Goal: Transaction & Acquisition: Purchase product/service

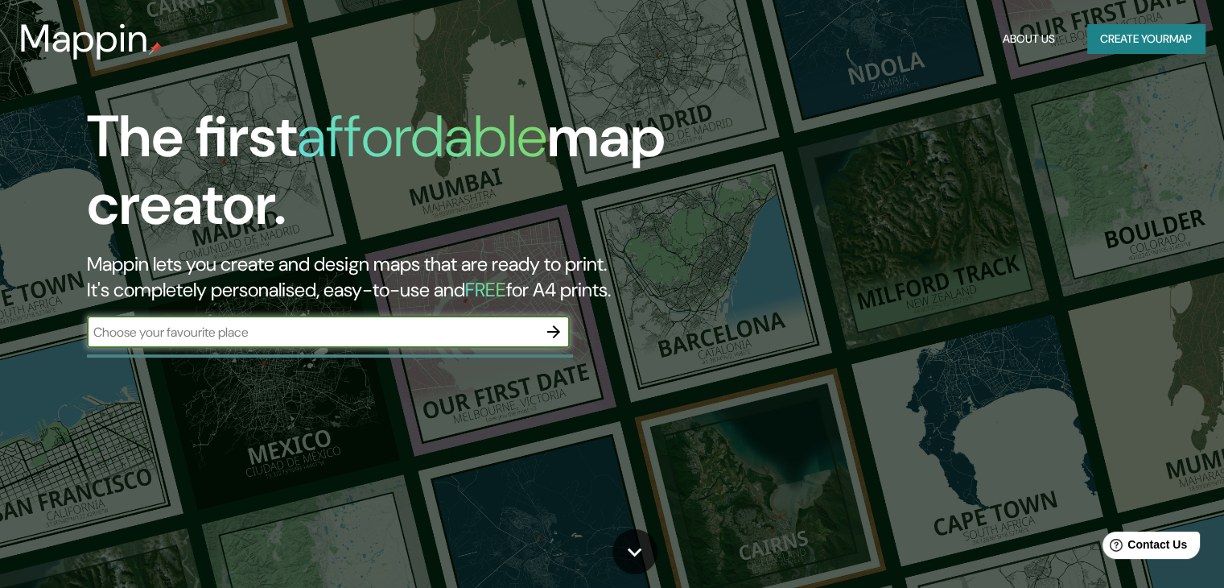
click at [423, 330] on input "text" at bounding box center [312, 332] width 451 height 19
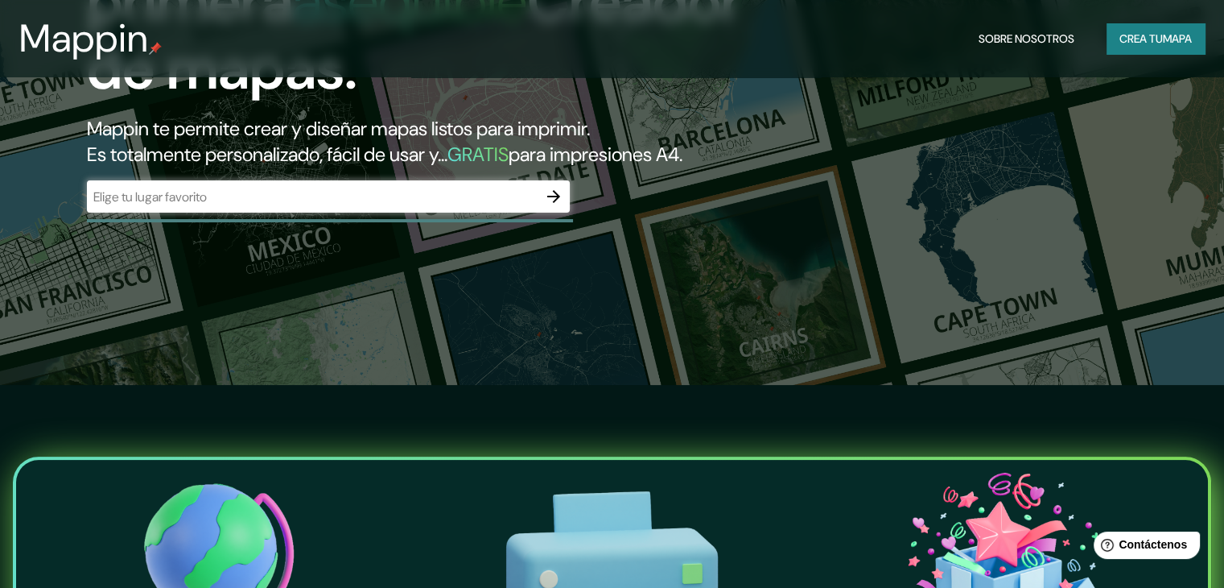
scroll to position [64, 0]
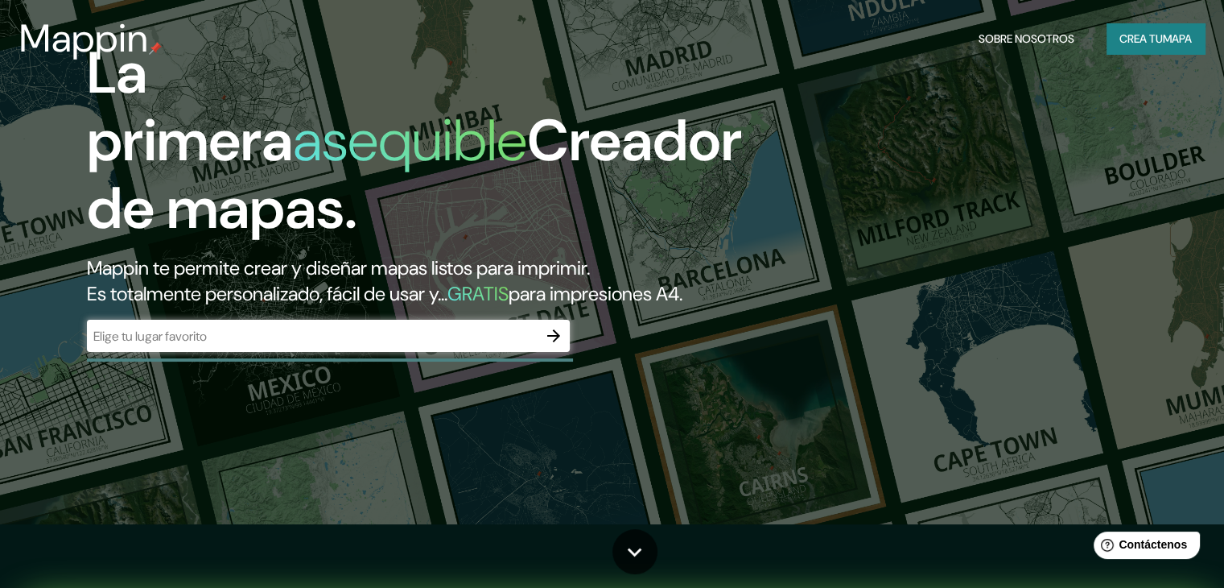
click at [164, 345] on input "text" at bounding box center [312, 336] width 451 height 19
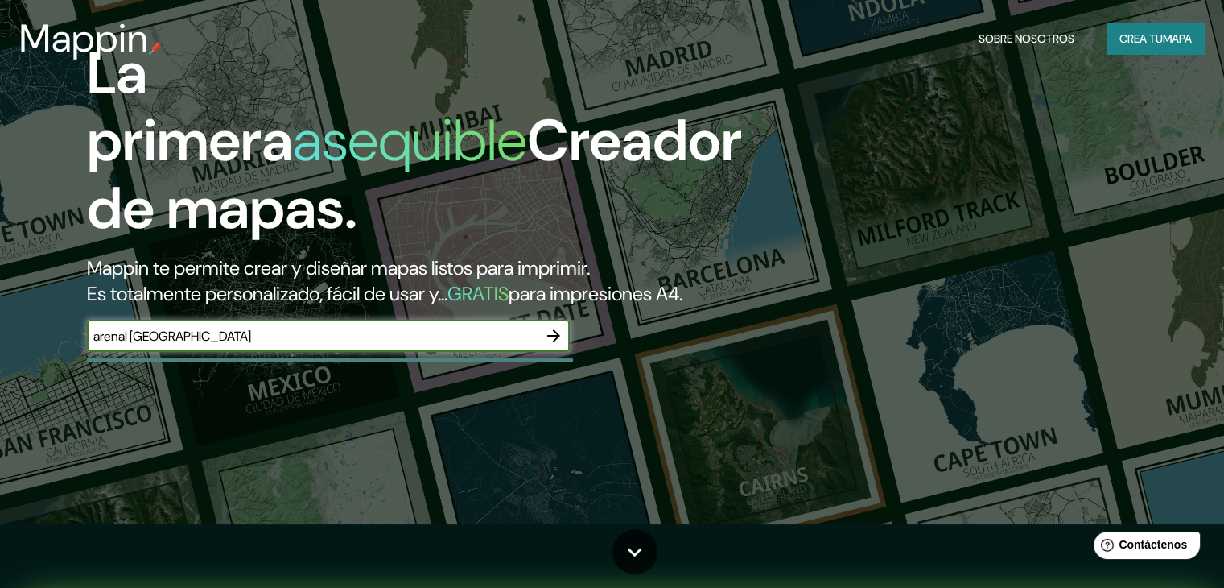
type input "arenal [GEOGRAPHIC_DATA]"
click at [557, 345] on icon "button" at bounding box center [553, 335] width 19 height 19
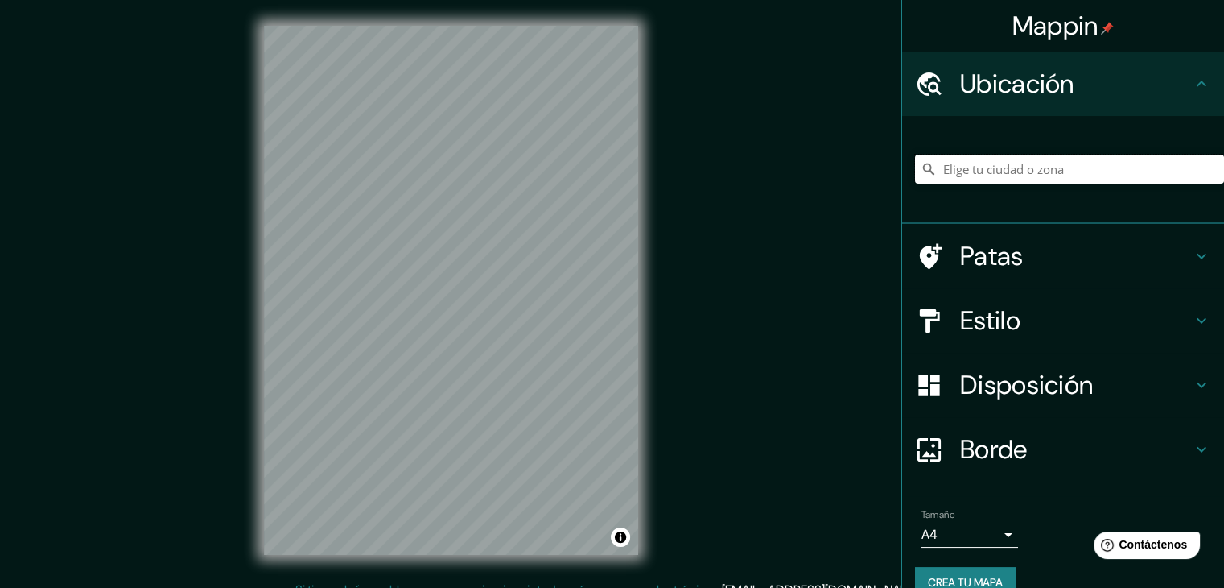
click at [985, 167] on input "Elige tu ciudad o zona" at bounding box center [1069, 169] width 309 height 29
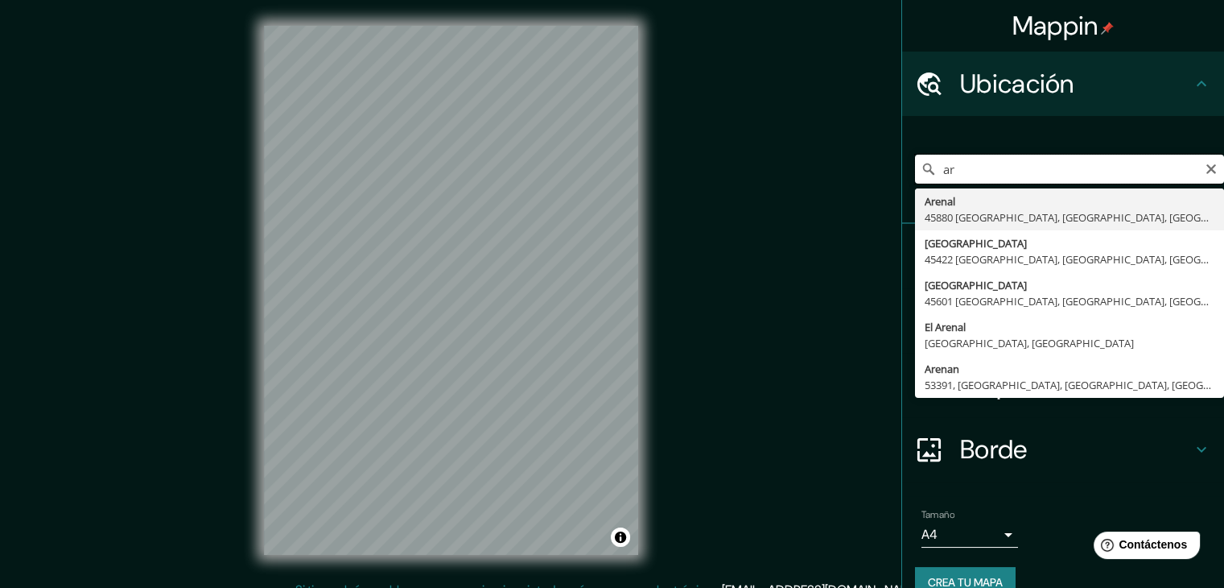
type input "a"
type input "[GEOGRAPHIC_DATA], [GEOGRAPHIC_DATA], [GEOGRAPHIC_DATA]"
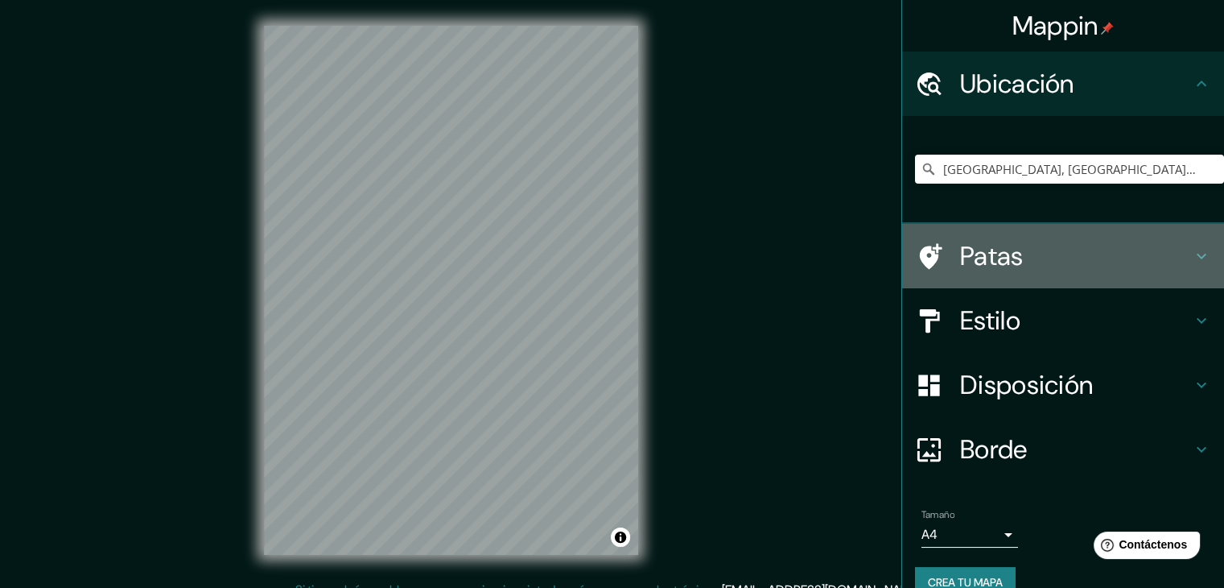
click at [960, 268] on font "Patas" at bounding box center [992, 256] width 64 height 34
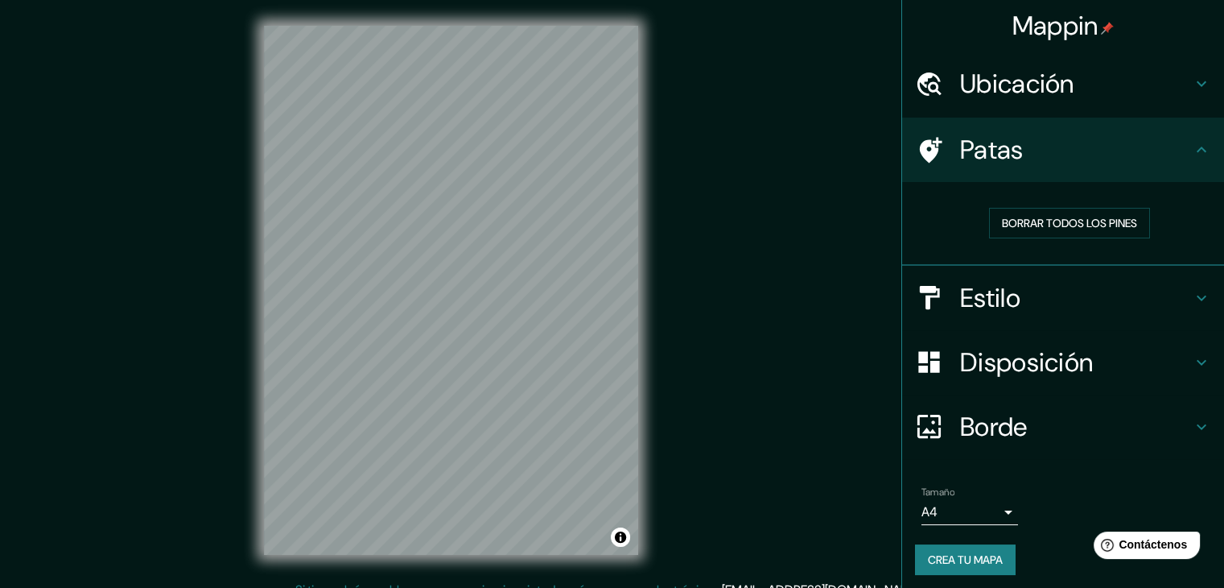
click at [1074, 239] on div "Borrar todos los pines" at bounding box center [1069, 223] width 309 height 56
click at [1078, 226] on font "Borrar todos los pines" at bounding box center [1069, 223] width 135 height 14
click at [1078, 229] on font "Borrar todos los pines" at bounding box center [1069, 223] width 135 height 14
click at [1062, 224] on font "Borrar todos los pines" at bounding box center [1069, 223] width 135 height 14
click at [1000, 292] on font "Estilo" at bounding box center [990, 298] width 60 height 34
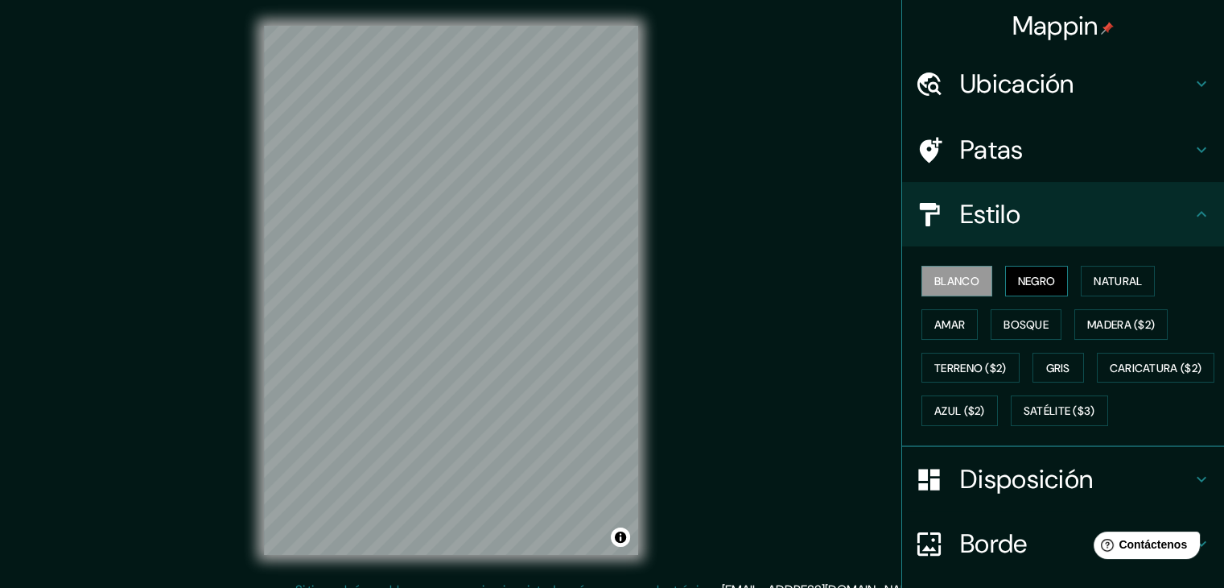
click at [1018, 283] on font "Negro" at bounding box center [1037, 281] width 38 height 14
click at [1107, 264] on div "Blanco Negro Natural Amar Bosque Madera ($2) Terreno ($2) Gris Caricatura ($2) …" at bounding box center [1069, 345] width 309 height 173
click at [1083, 291] on button "Natural" at bounding box center [1118, 281] width 74 height 31
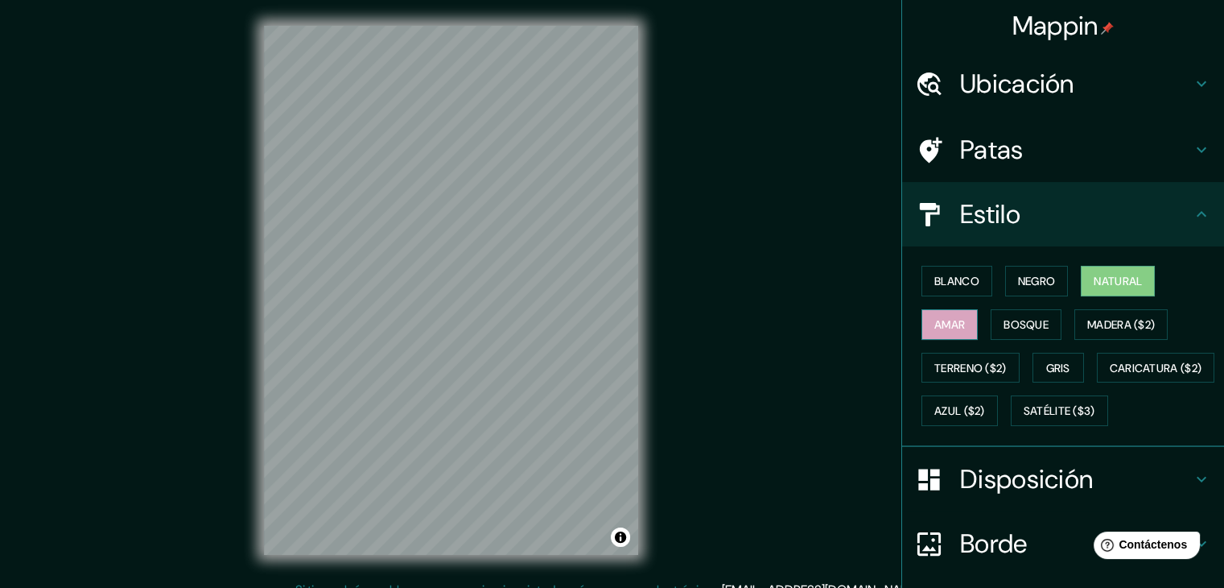
click at [950, 323] on font "Amar" at bounding box center [949, 324] width 31 height 14
click at [1006, 335] on button "Bosque" at bounding box center [1026, 324] width 71 height 31
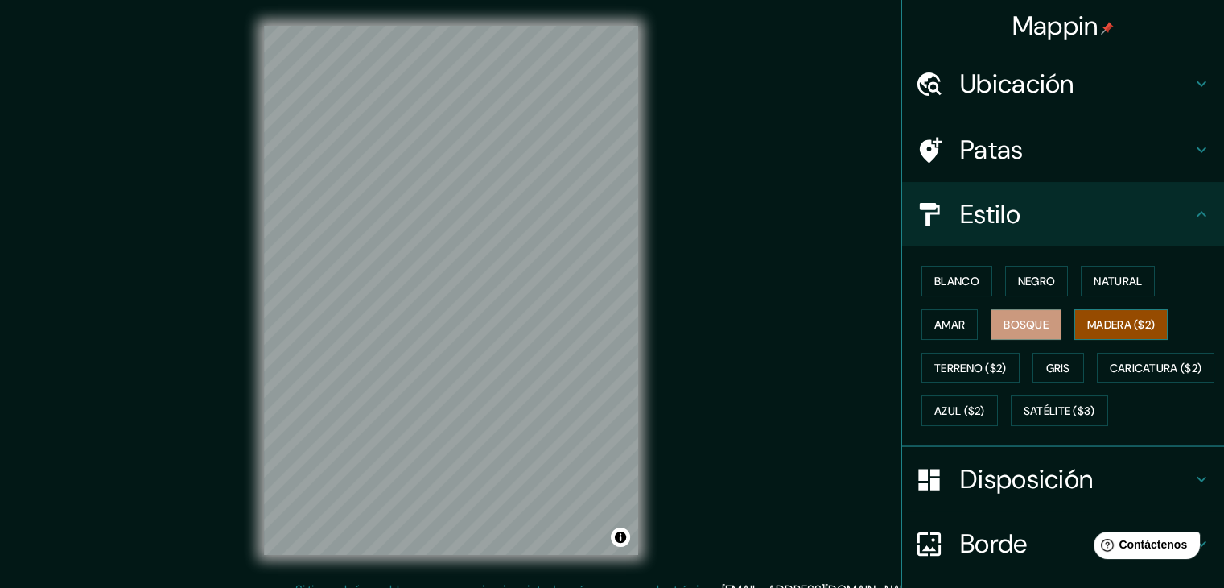
click at [1090, 317] on font "Madera ($2)" at bounding box center [1121, 324] width 68 height 14
click at [964, 362] on font "Terreno ($2)" at bounding box center [970, 368] width 72 height 14
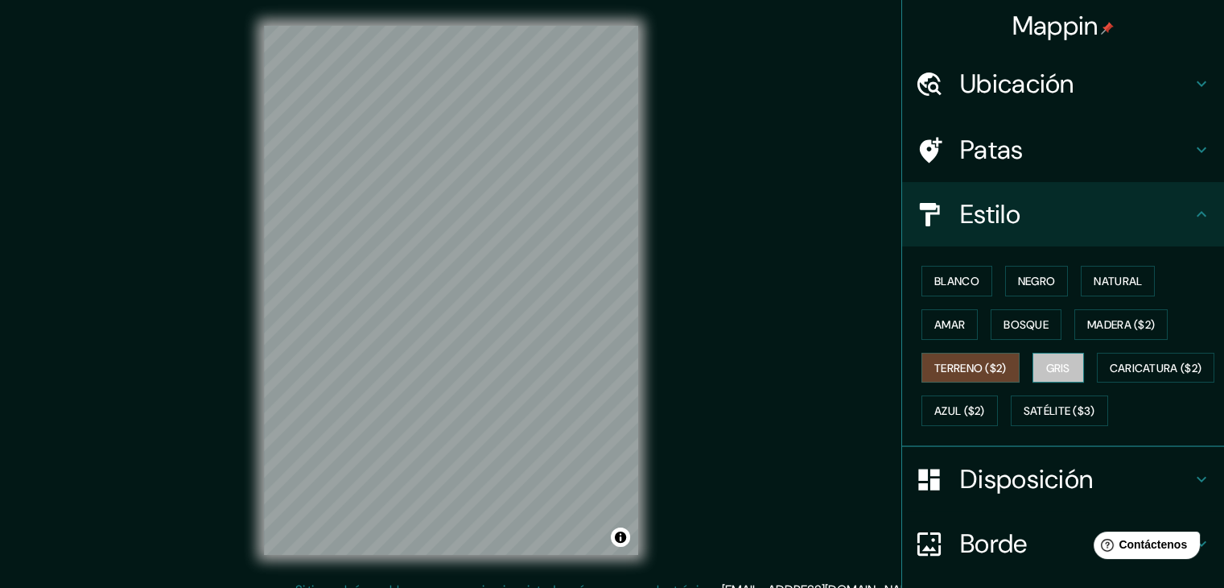
click at [1061, 361] on font "Gris" at bounding box center [1058, 368] width 24 height 14
click at [973, 361] on font "Terreno ($2)" at bounding box center [970, 368] width 72 height 14
click at [1054, 349] on div "Blanco Negro Natural Amar Bosque Madera ($2) Terreno ($2) Gris Caricatura ($2) …" at bounding box center [1069, 345] width 309 height 173
click at [1046, 361] on font "Gris" at bounding box center [1058, 368] width 24 height 14
click at [1087, 319] on font "Madera ($2)" at bounding box center [1121, 324] width 68 height 14
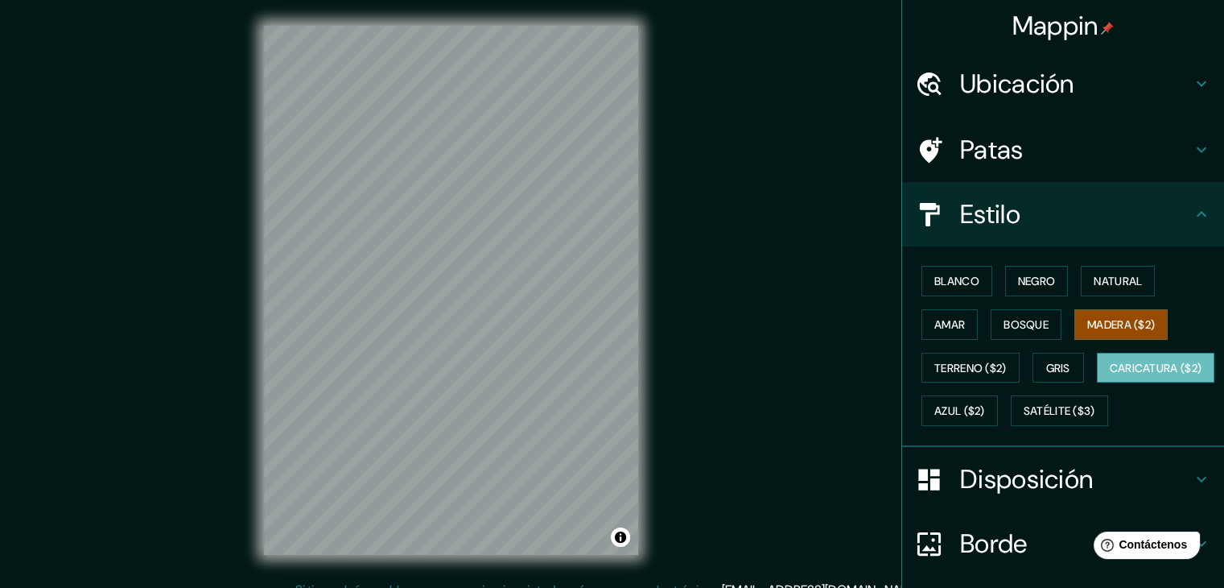
click at [1110, 375] on font "Caricatura ($2)" at bounding box center [1156, 368] width 93 height 14
click at [985, 412] on font "Azul ($2)" at bounding box center [959, 411] width 51 height 14
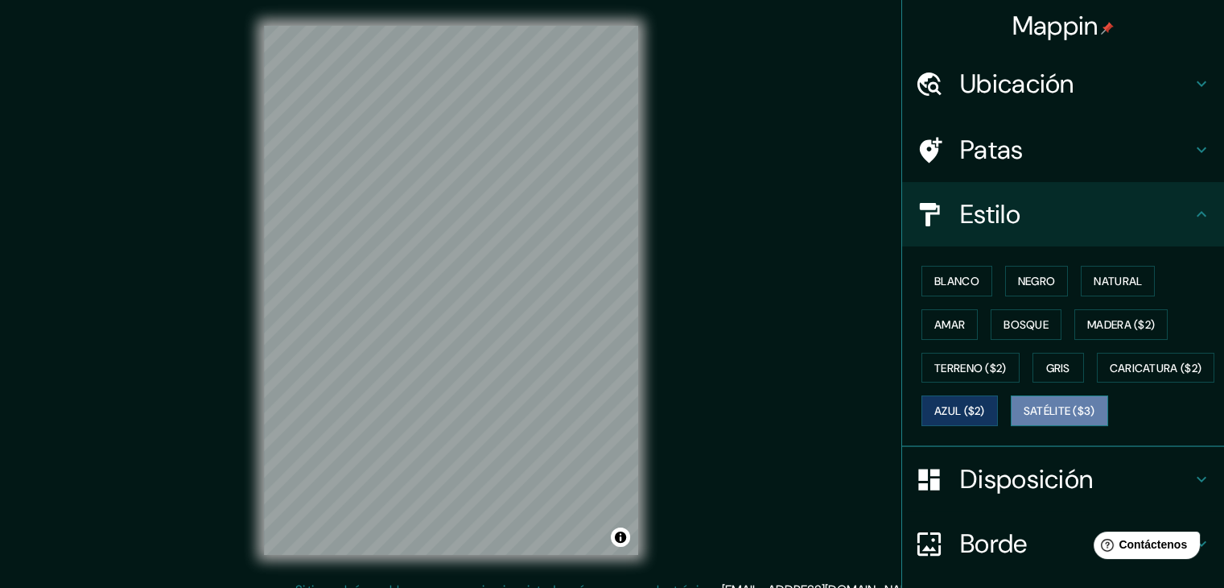
click at [1024, 421] on font "Satélite ($3)" at bounding box center [1060, 410] width 72 height 21
click at [985, 404] on font "Azul ($2)" at bounding box center [959, 411] width 51 height 14
click at [1024, 419] on font "Satélite ($3)" at bounding box center [1060, 411] width 72 height 14
click at [985, 416] on font "Azul ($2)" at bounding box center [959, 410] width 51 height 21
click at [1024, 419] on font "Satélite ($3)" at bounding box center [1060, 411] width 72 height 14
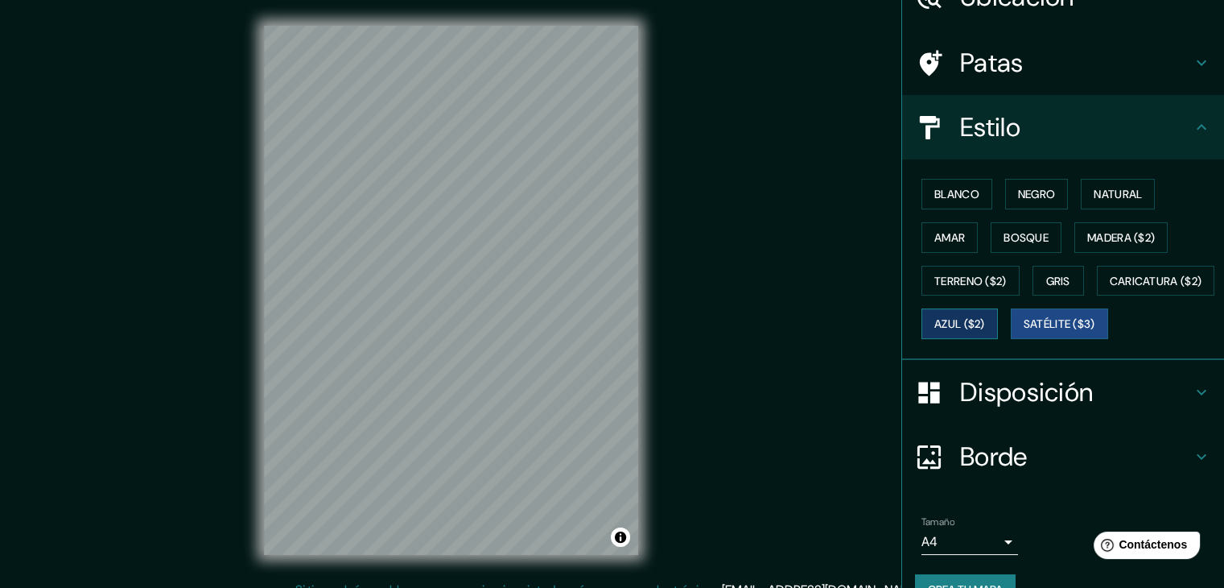
scroll to position [161, 0]
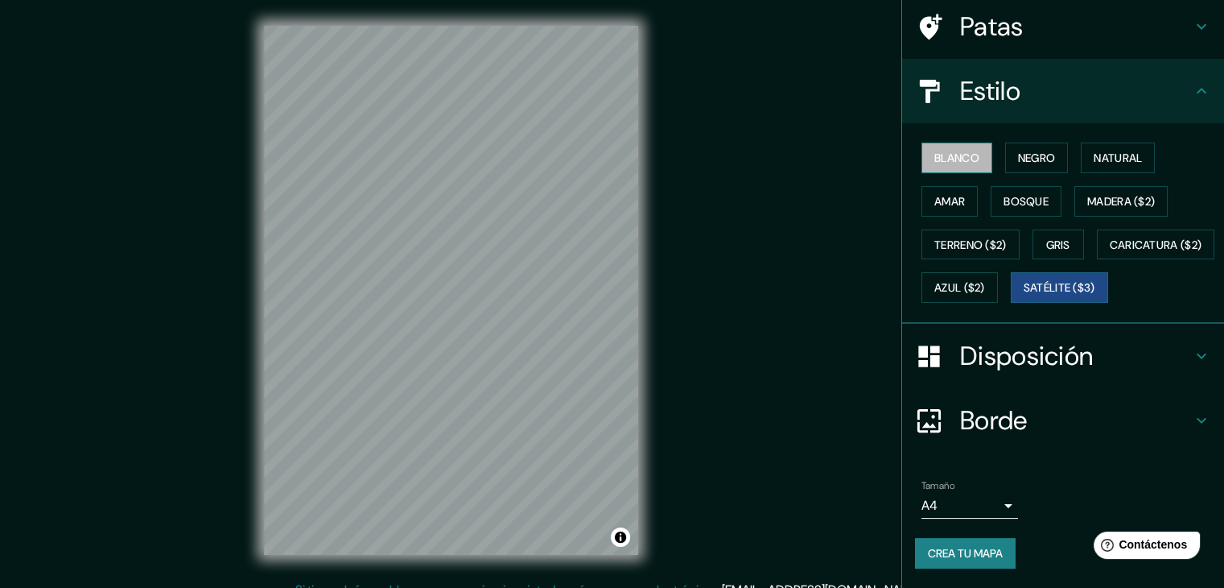
click at [947, 151] on font "Blanco" at bounding box center [956, 158] width 45 height 14
click at [1016, 346] on font "Disposición" at bounding box center [1026, 356] width 133 height 34
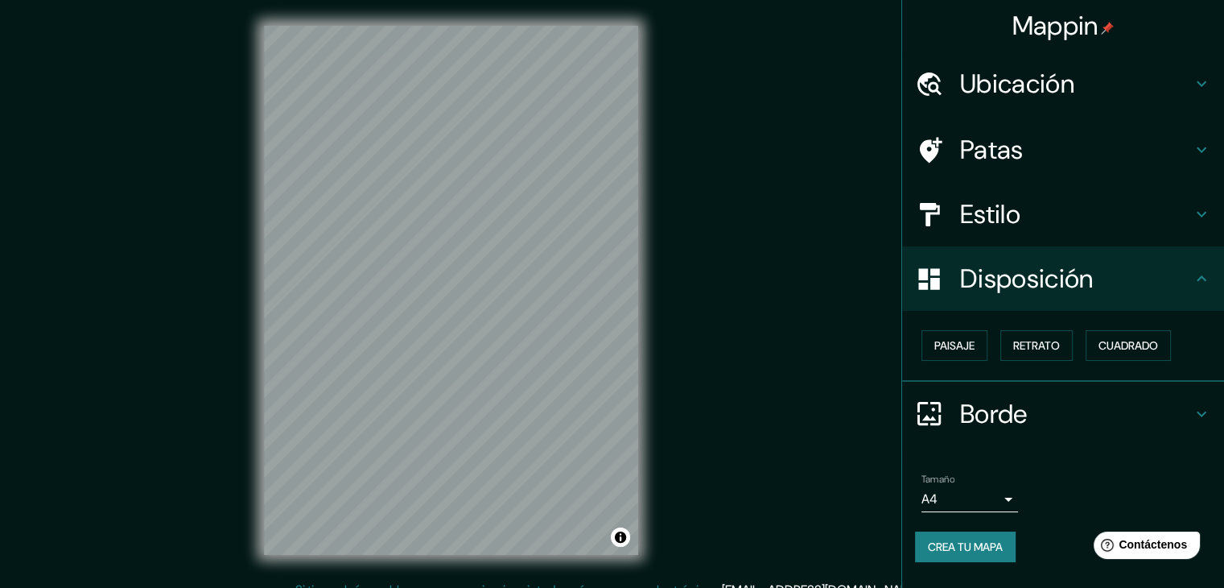
scroll to position [0, 0]
click at [962, 345] on font "Paisaje" at bounding box center [954, 345] width 40 height 14
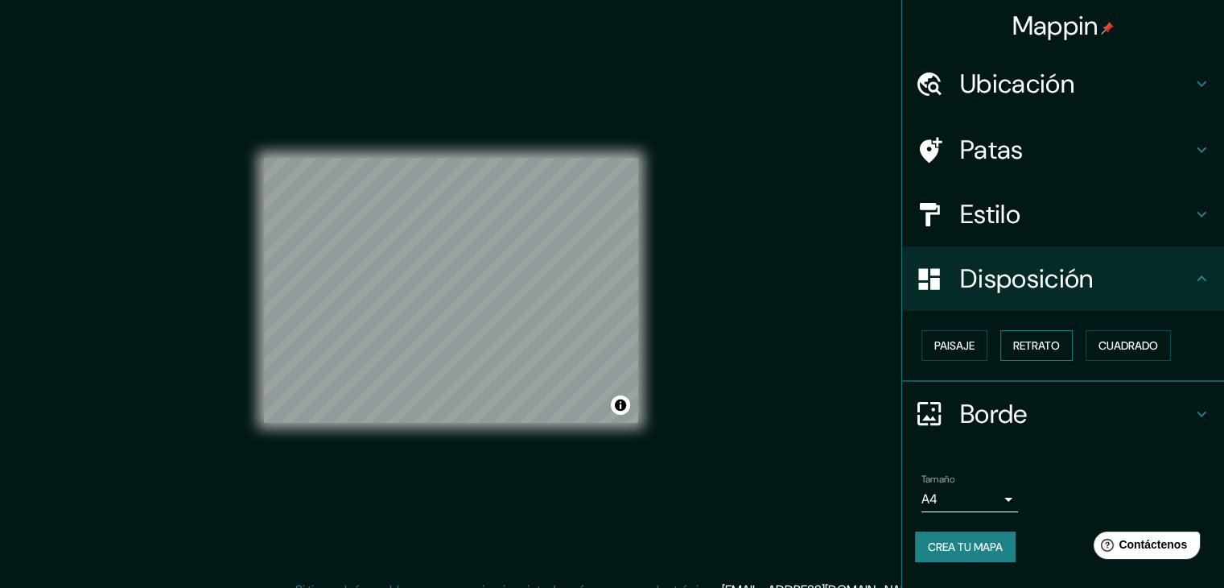
click at [1008, 339] on button "Retrato" at bounding box center [1036, 345] width 72 height 31
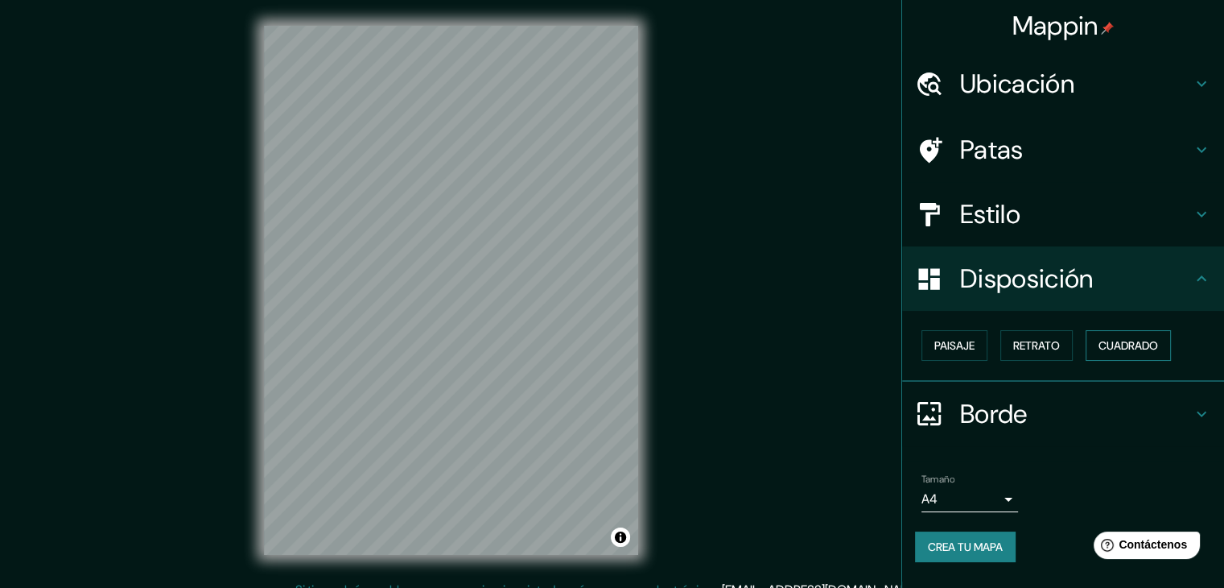
click at [1116, 336] on font "Cuadrado" at bounding box center [1129, 345] width 60 height 21
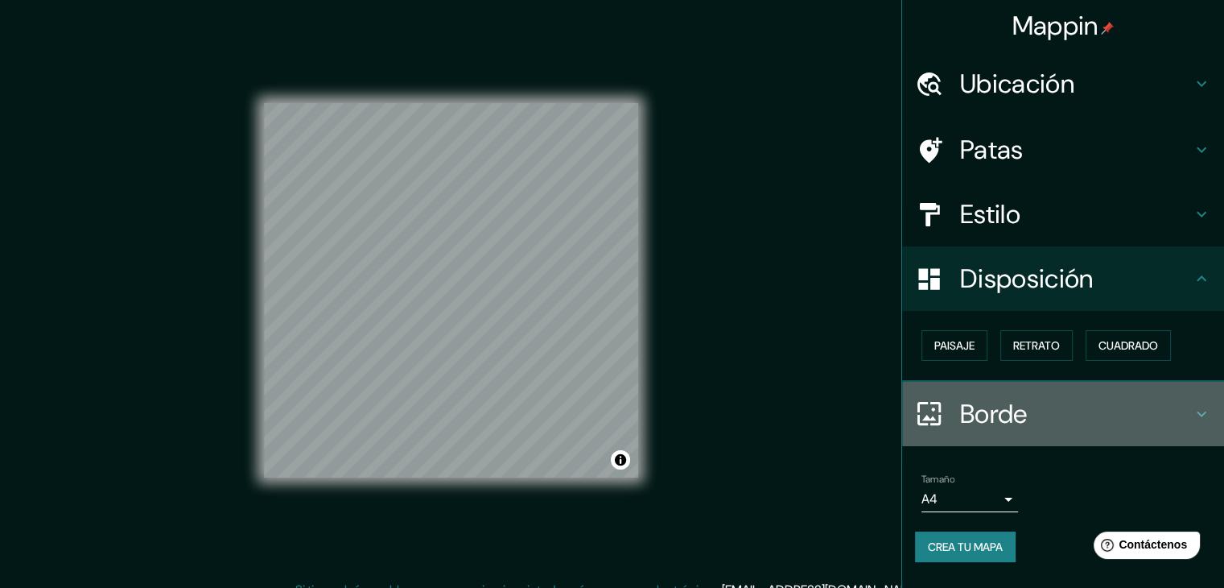
click at [991, 400] on font "Borde" at bounding box center [994, 414] width 68 height 34
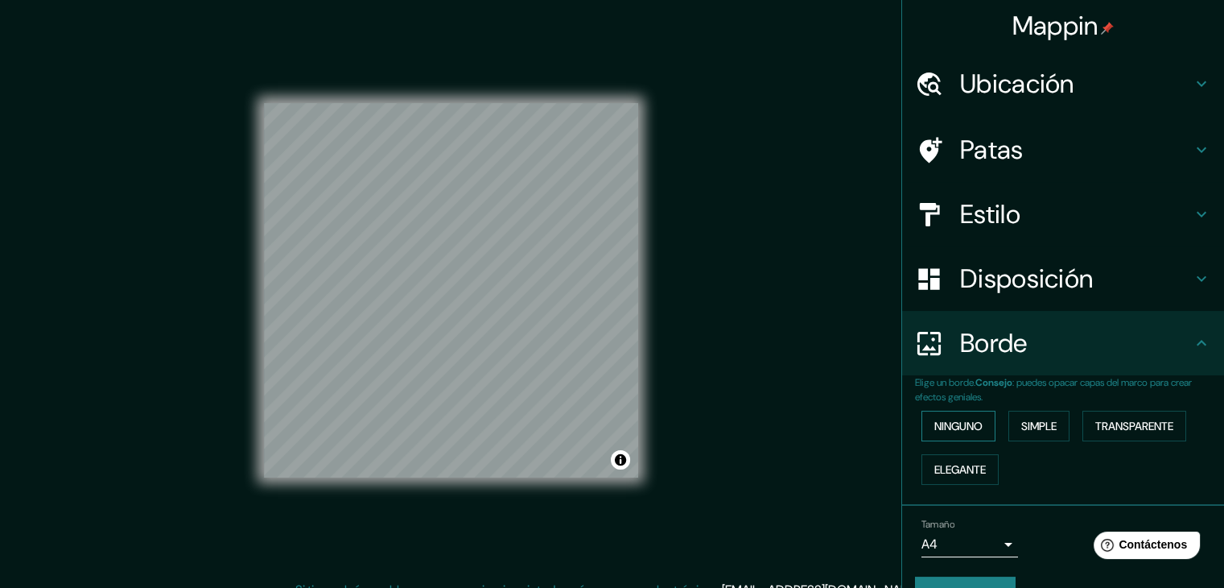
click at [975, 428] on button "Ninguno" at bounding box center [959, 425] width 74 height 31
click at [1034, 415] on font "Simple" at bounding box center [1038, 425] width 35 height 21
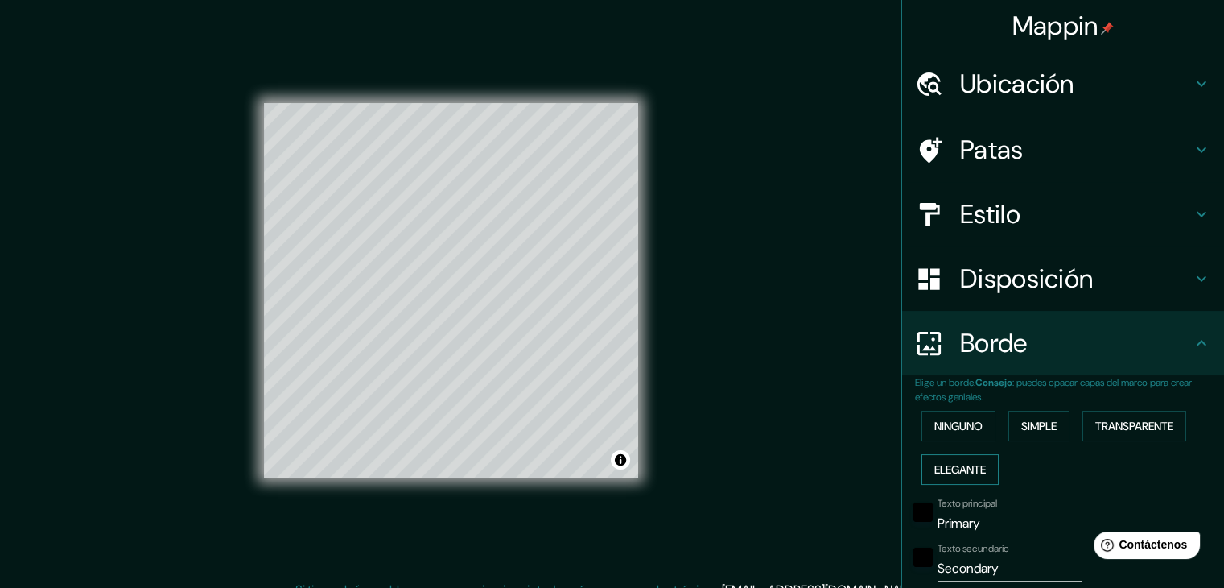
click at [927, 454] on button "Elegante" at bounding box center [960, 469] width 77 height 31
click at [1095, 429] on font "Transparente" at bounding box center [1134, 426] width 78 height 14
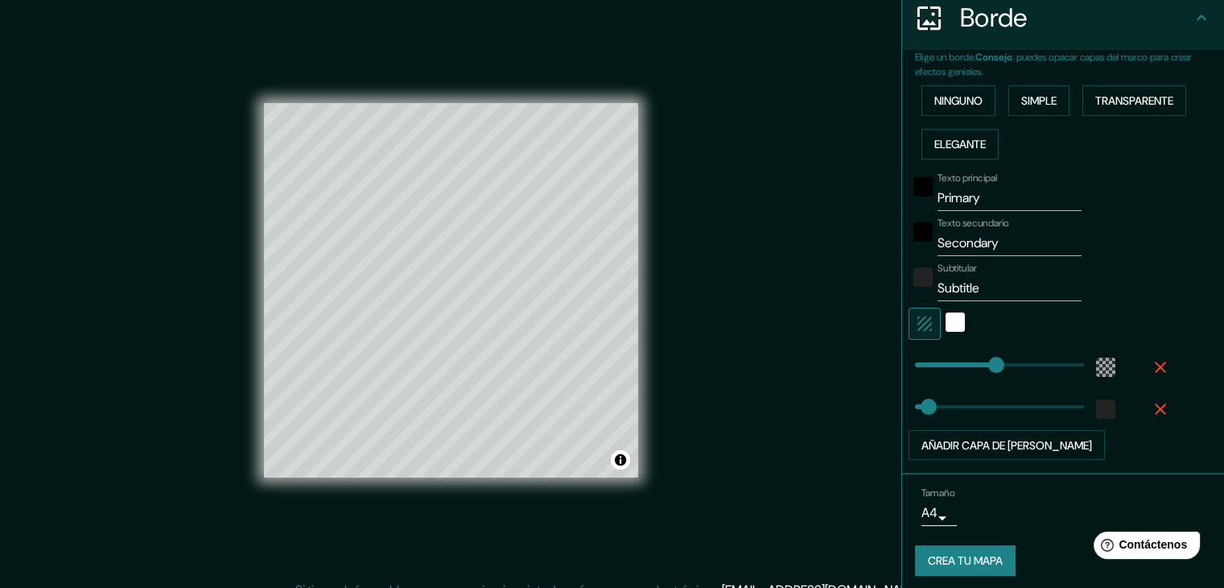
scroll to position [330, 0]
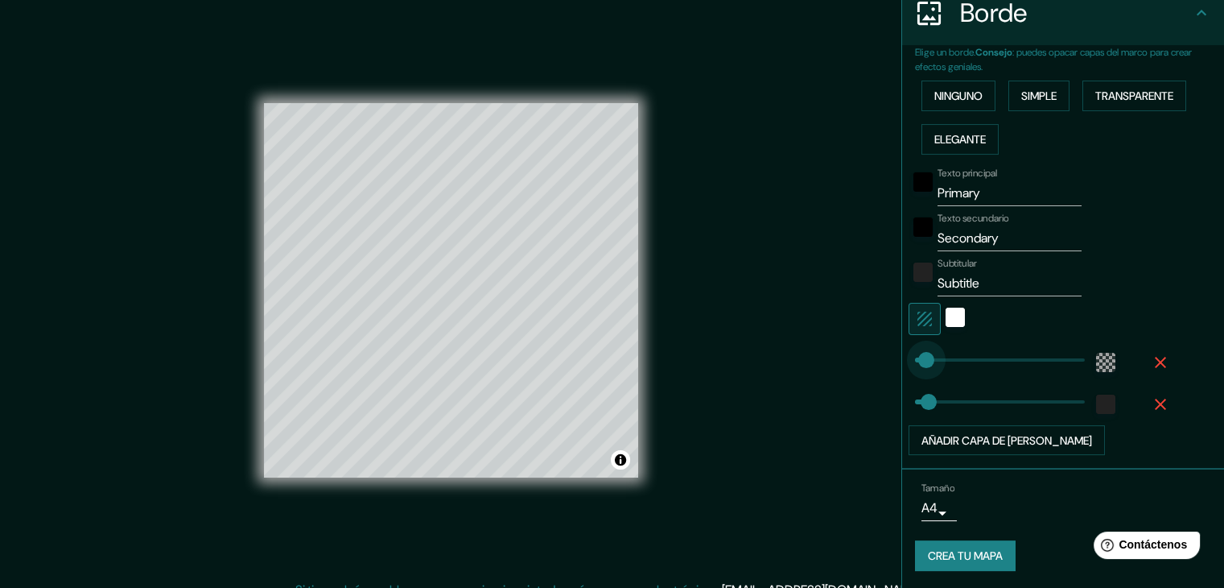
type input "239"
drag, startPoint x: 973, startPoint y: 359, endPoint x: 990, endPoint y: 368, distance: 19.1
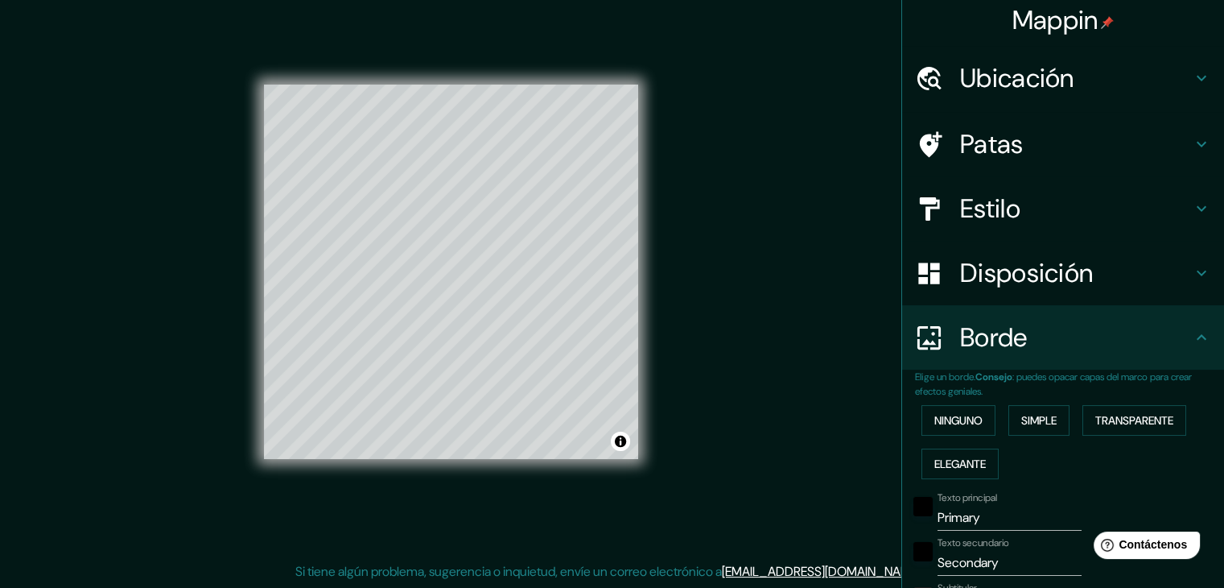
scroll to position [0, 0]
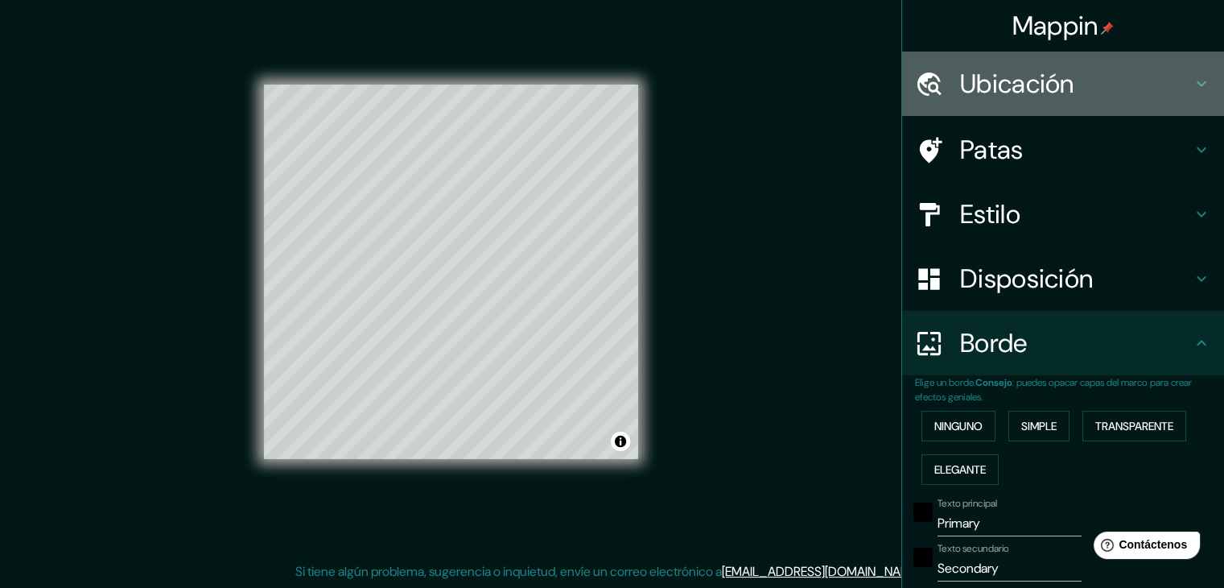
click at [999, 91] on font "Ubicación" at bounding box center [1017, 84] width 114 height 34
type input "37"
type input "239"
